Goal: Transaction & Acquisition: Obtain resource

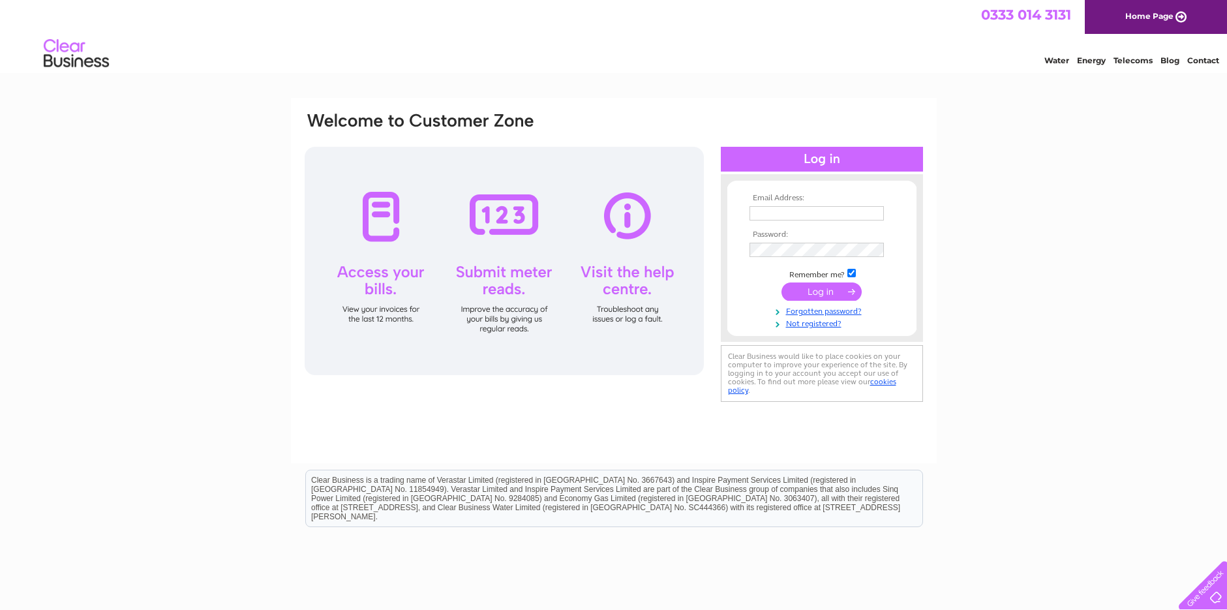
type input "jdmusicstore@btconnect.com"
click at [814, 288] on input "submit" at bounding box center [822, 292] width 80 height 18
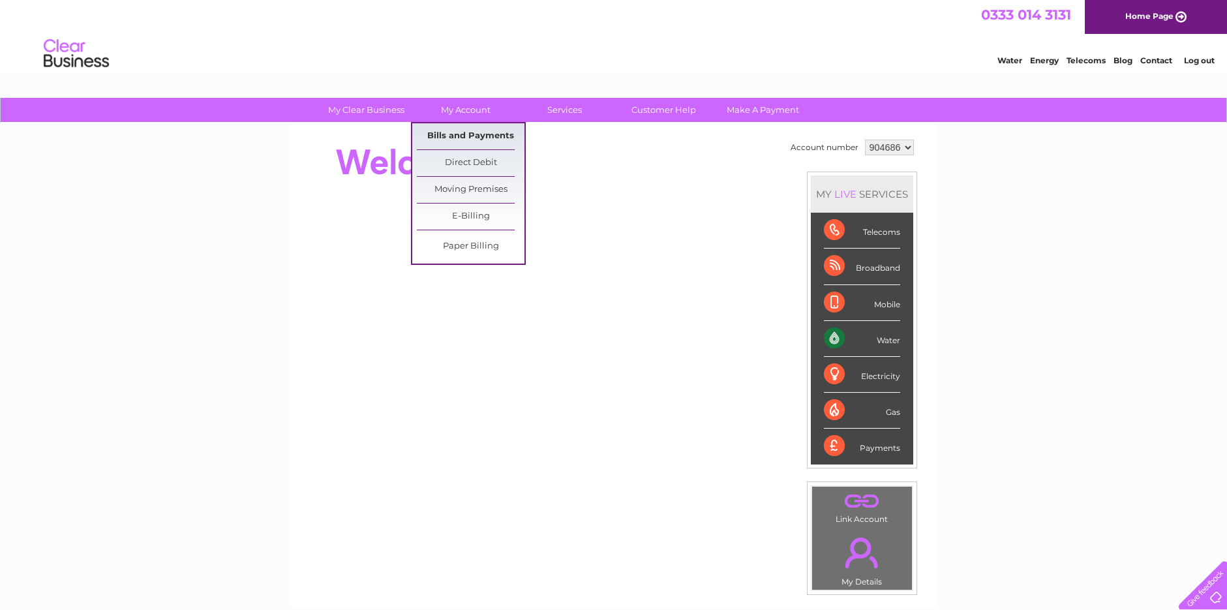
click at [468, 132] on link "Bills and Payments" at bounding box center [471, 136] width 108 height 26
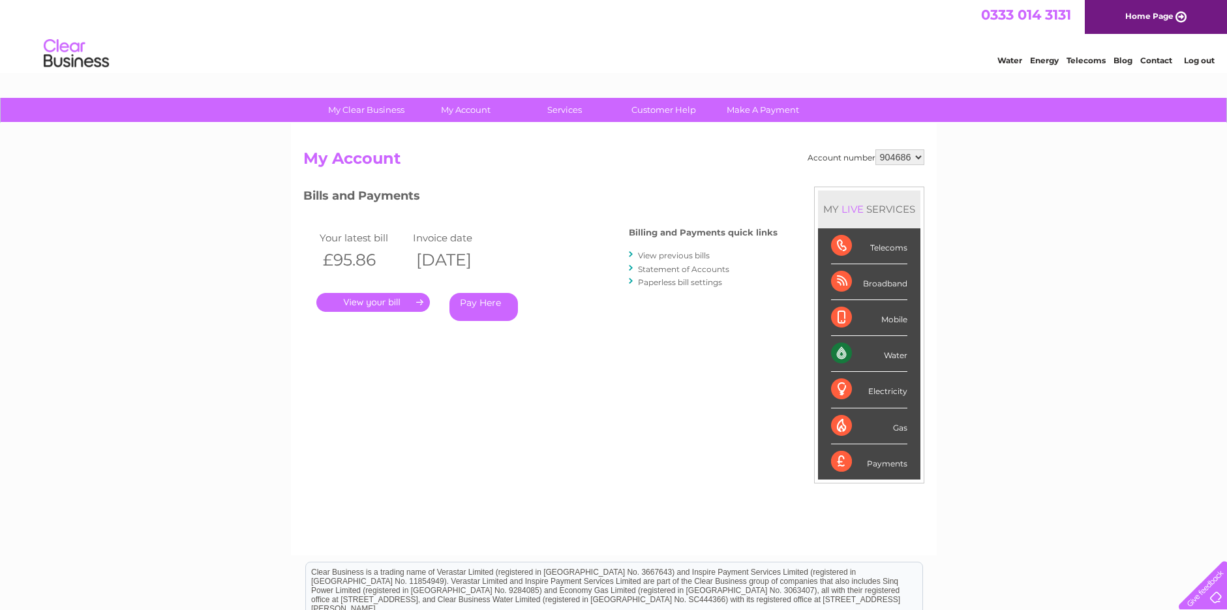
click at [918, 159] on select "904686 904688" at bounding box center [900, 157] width 49 height 16
select select "904688"
click at [876, 149] on select "904686 904688" at bounding box center [900, 157] width 49 height 16
click at [397, 301] on link "." at bounding box center [373, 302] width 114 height 19
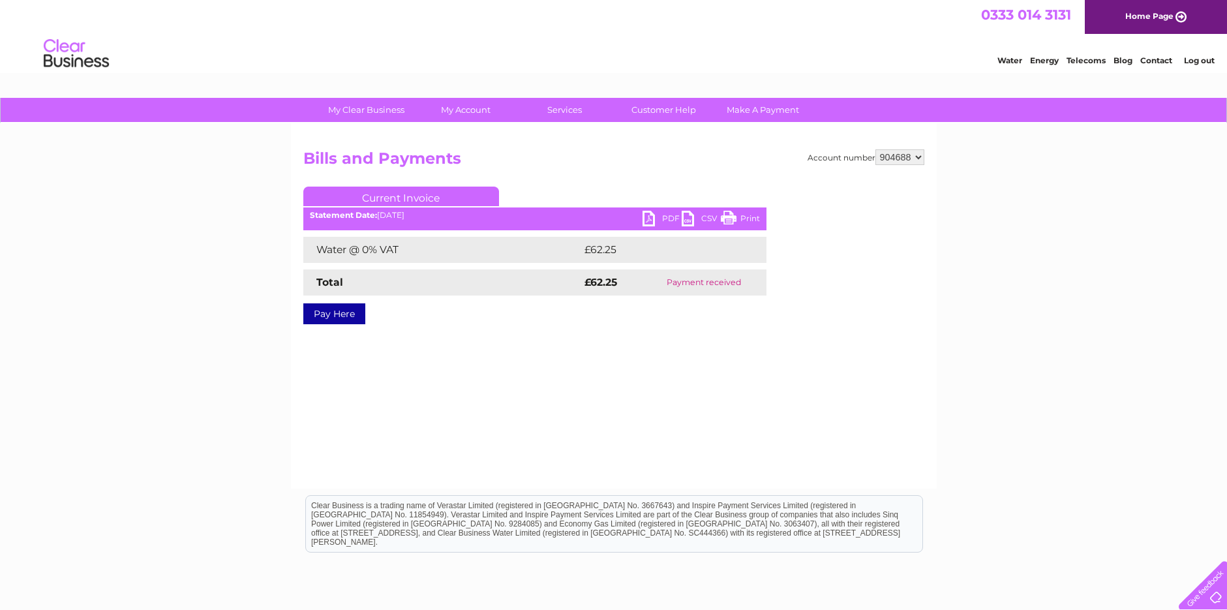
click at [662, 216] on link "PDF" at bounding box center [662, 220] width 39 height 19
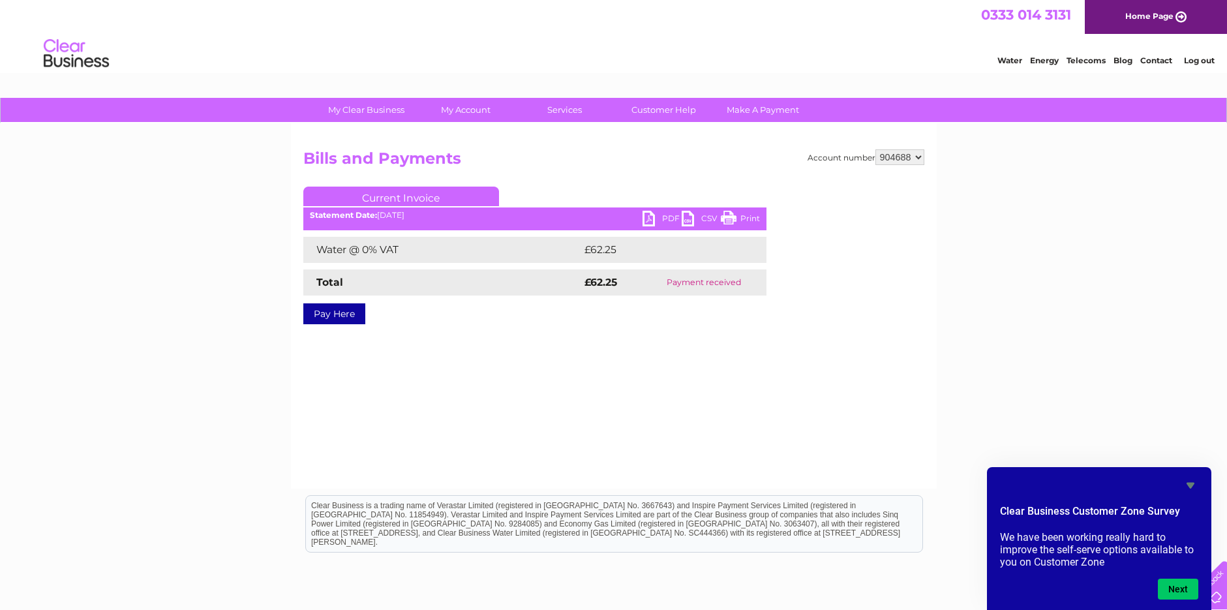
click at [917, 153] on select "904686 904688" at bounding box center [900, 157] width 49 height 16
select select "904686"
click at [876, 149] on select "904686 904688" at bounding box center [900, 157] width 49 height 16
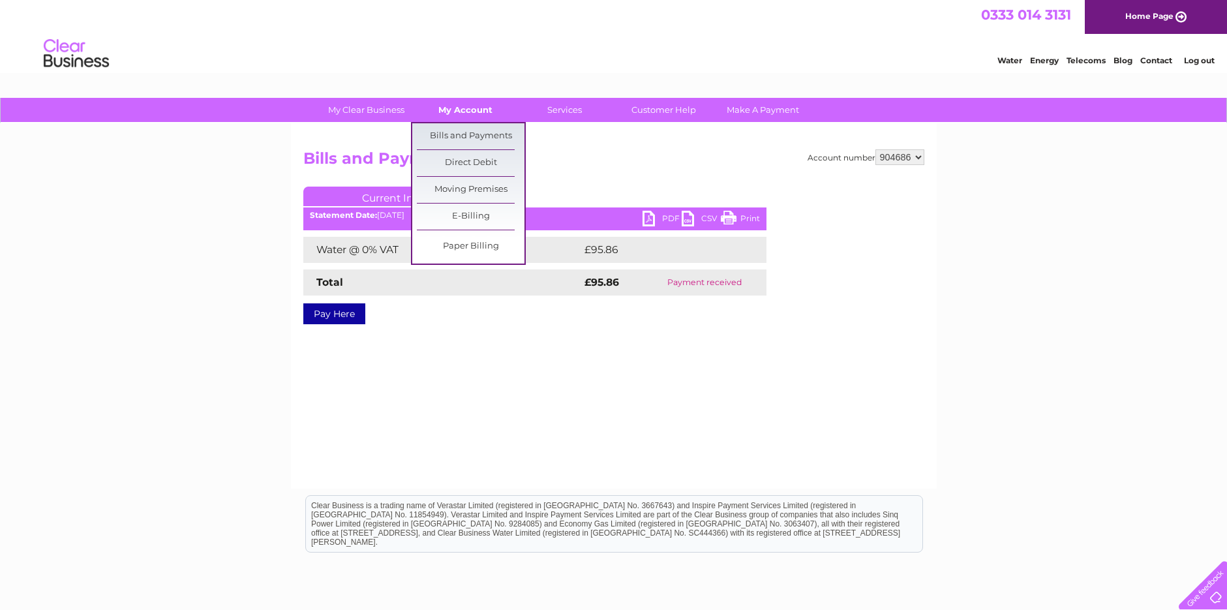
click at [467, 115] on link "My Account" at bounding box center [466, 110] width 108 height 24
click at [476, 141] on link "Bills and Payments" at bounding box center [471, 136] width 108 height 26
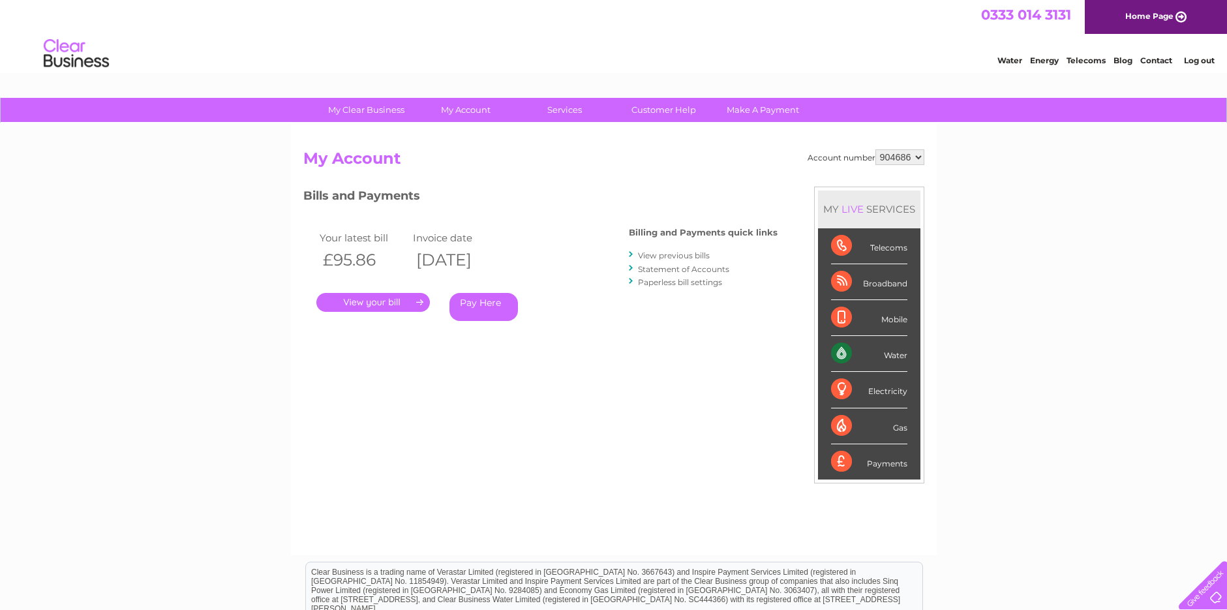
click at [397, 298] on link "." at bounding box center [373, 302] width 114 height 19
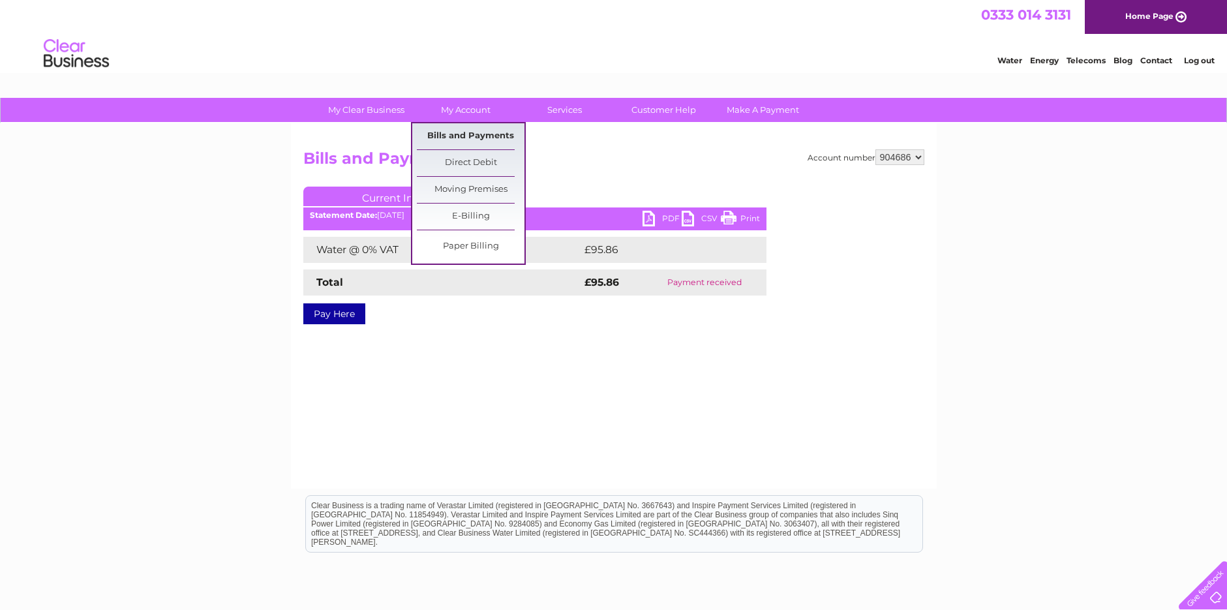
click at [459, 140] on link "Bills and Payments" at bounding box center [471, 136] width 108 height 26
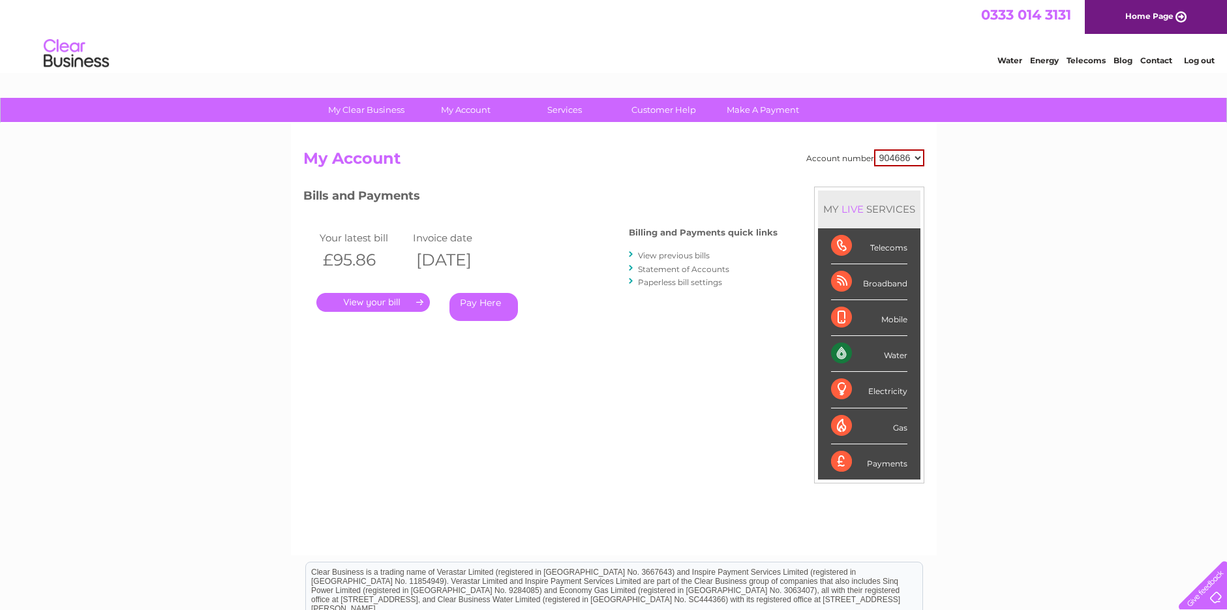
click at [390, 302] on link "." at bounding box center [373, 302] width 114 height 19
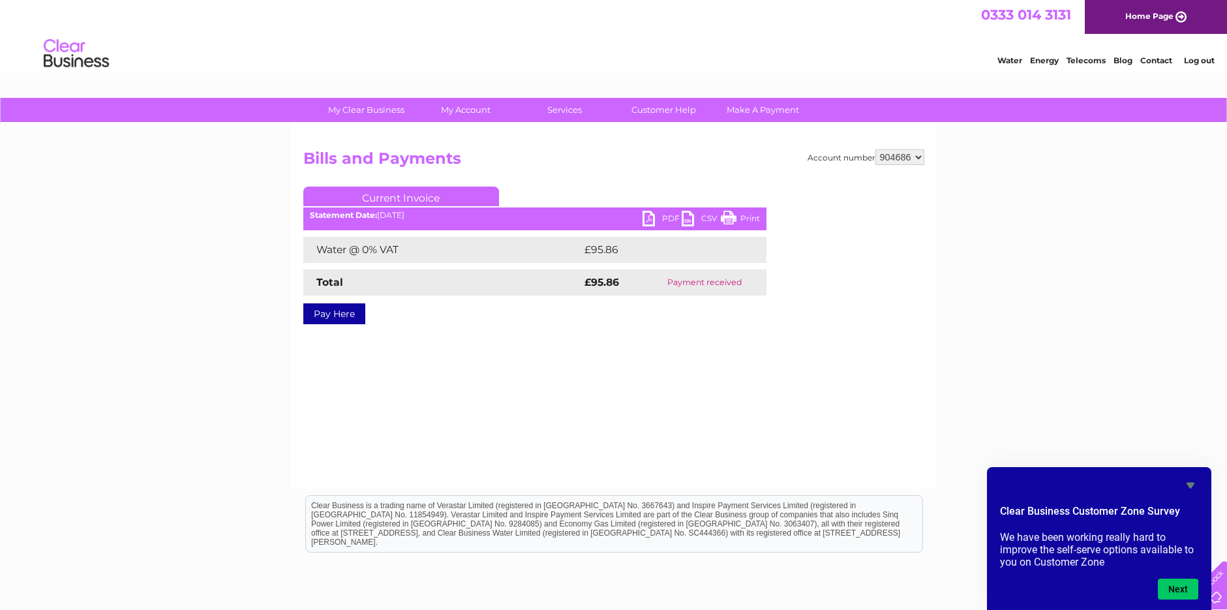
click at [670, 219] on link "PDF" at bounding box center [662, 220] width 39 height 19
